Goal: Obtain resource: Obtain resource

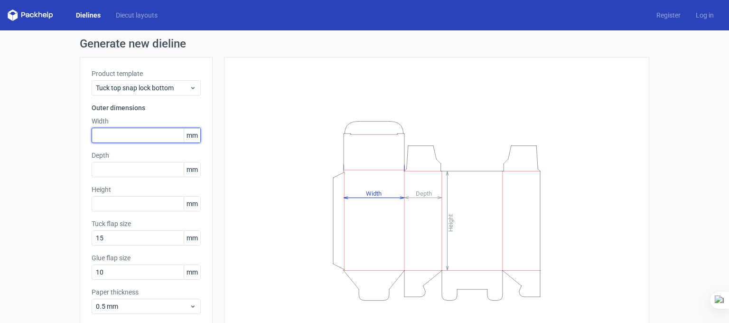
click at [112, 131] on input "text" at bounding box center [146, 135] width 109 height 15
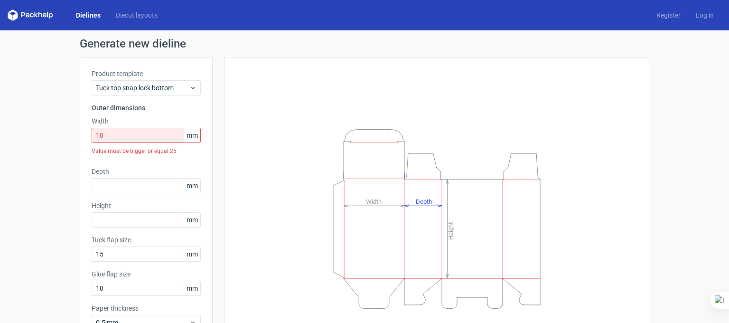
click at [128, 144] on div "Value must be bigger or equal 25" at bounding box center [146, 151] width 109 height 16
click at [131, 136] on input "10" at bounding box center [146, 135] width 109 height 15
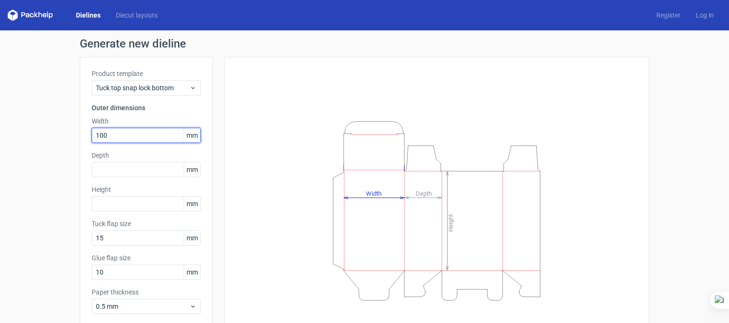
type input "100"
type input "18"
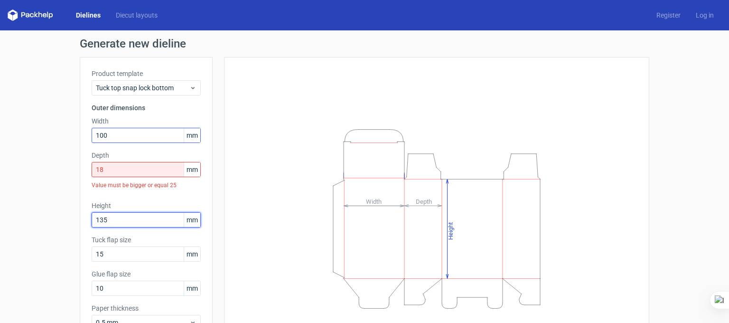
type input "135"
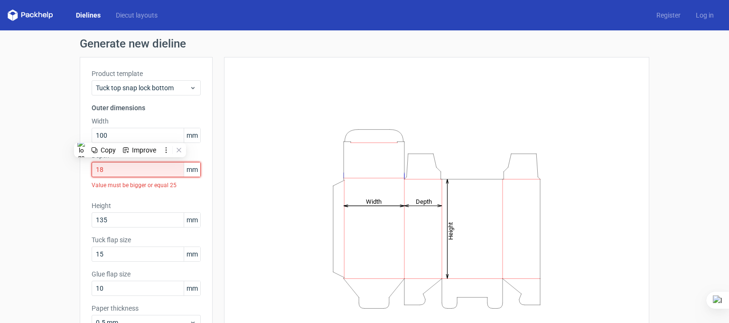
drag, startPoint x: 148, startPoint y: 167, endPoint x: 79, endPoint y: 170, distance: 68.4
click at [83, 168] on div "Product template Tuck top snap lock bottom Outer dimensions Width 100 mm Depth …" at bounding box center [146, 203] width 133 height 292
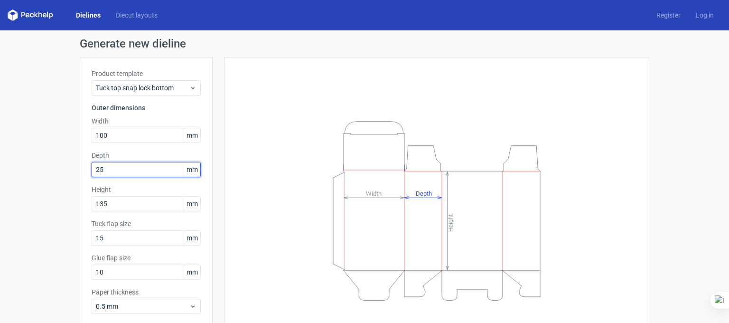
type input "25"
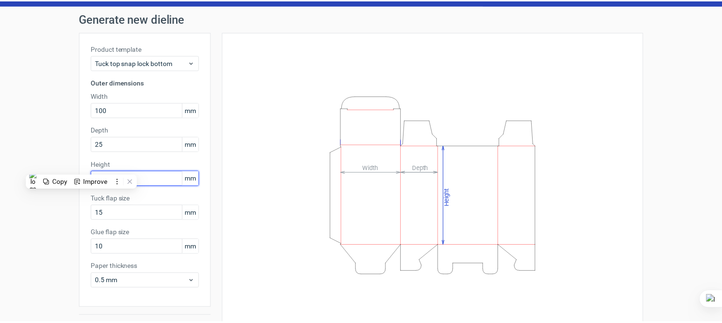
scroll to position [48, 0]
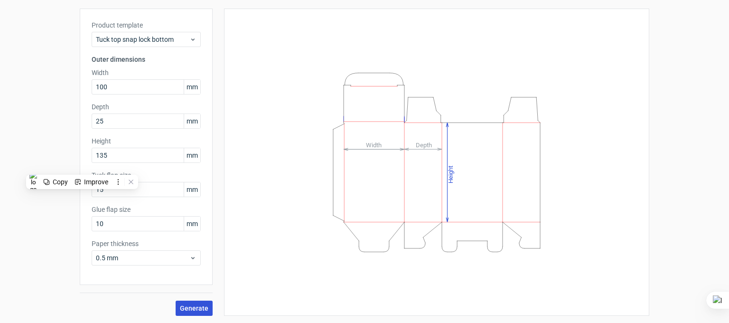
click at [194, 310] on span "Generate" at bounding box center [194, 308] width 28 height 7
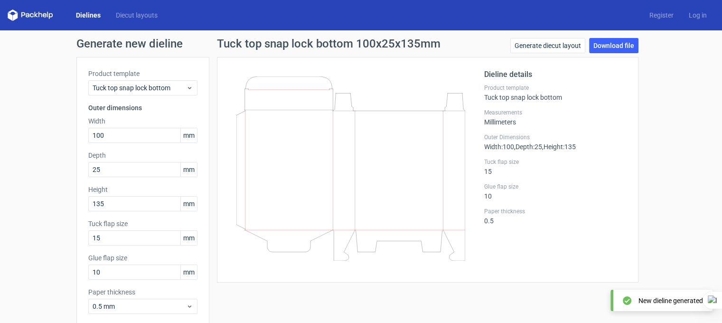
click at [91, 13] on link "Dielines" at bounding box center [88, 14] width 40 height 9
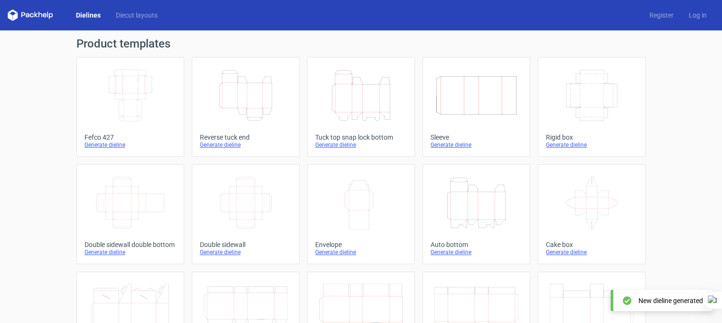
click at [238, 103] on icon "Height Depth Width" at bounding box center [246, 95] width 84 height 53
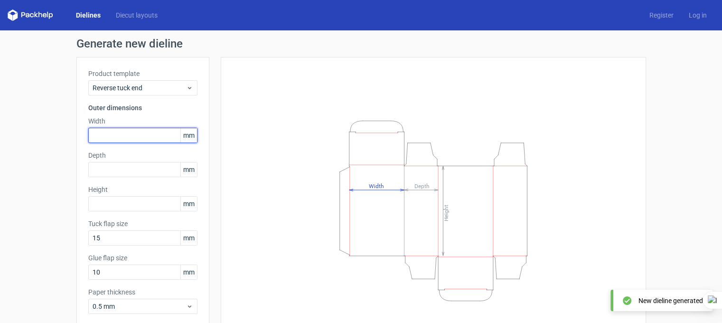
click at [139, 132] on input "text" at bounding box center [142, 135] width 109 height 15
type input "100"
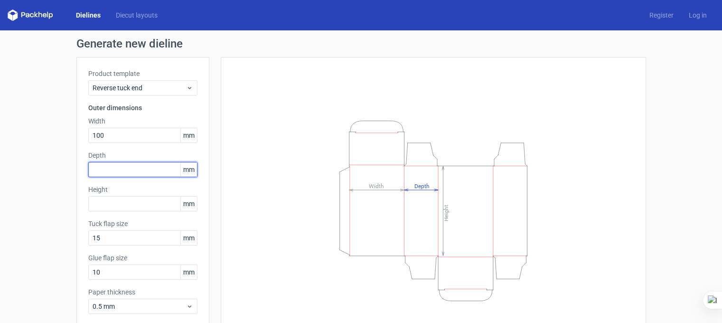
type input "1"
type input "25"
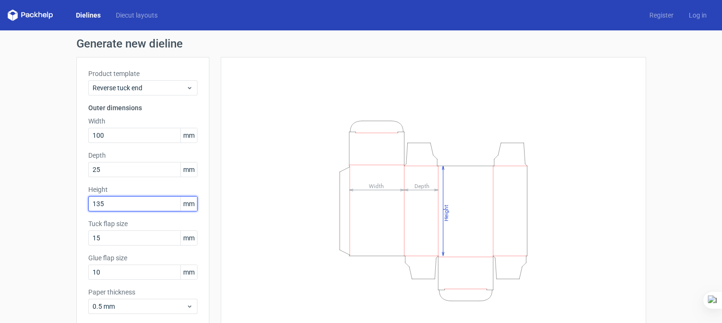
type input "135"
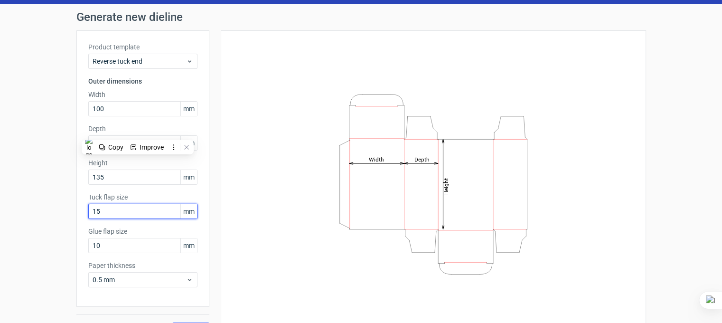
scroll to position [48, 0]
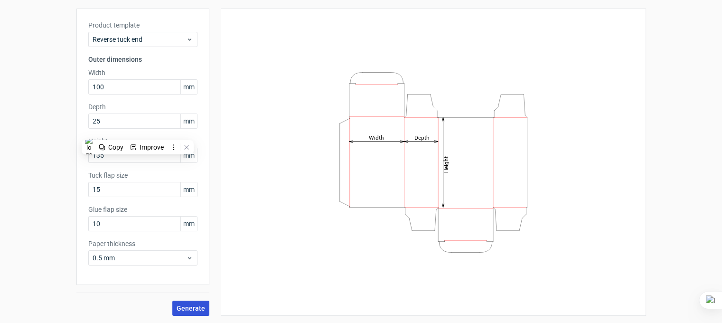
click at [185, 306] on span "Generate" at bounding box center [191, 308] width 28 height 7
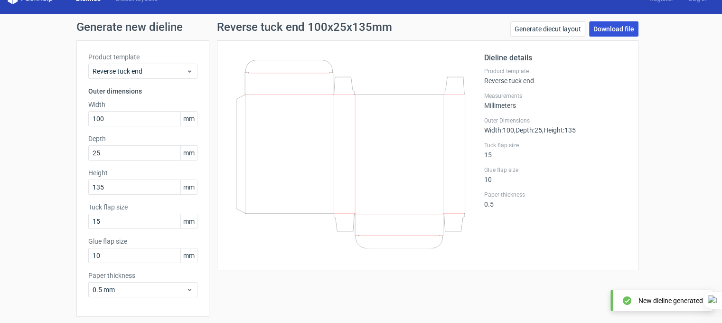
scroll to position [1, 0]
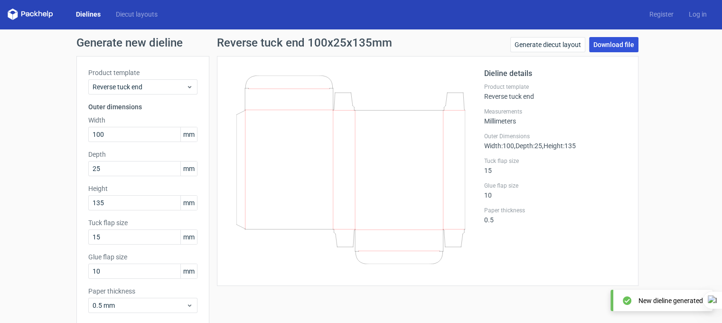
click at [612, 43] on link "Download file" at bounding box center [613, 44] width 49 height 15
